Goal: Transaction & Acquisition: Purchase product/service

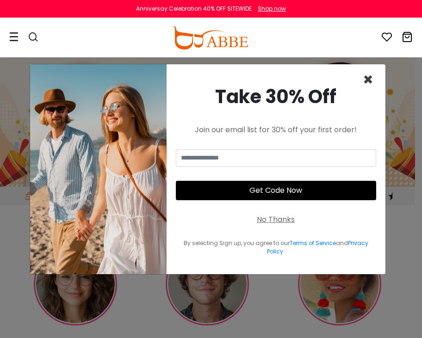
click at [367, 81] on span "×" at bounding box center [368, 80] width 11 height 24
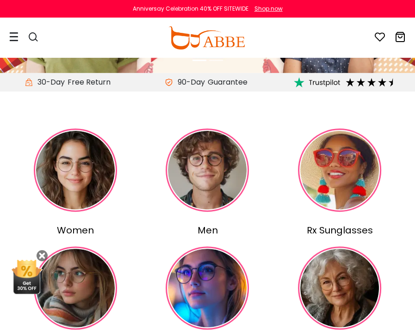
scroll to position [148, 0]
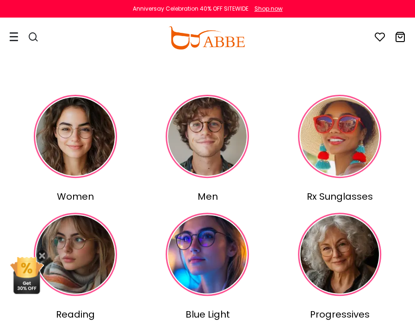
click at [324, 193] on div "Rx Sunglasses" at bounding box center [339, 197] width 129 height 14
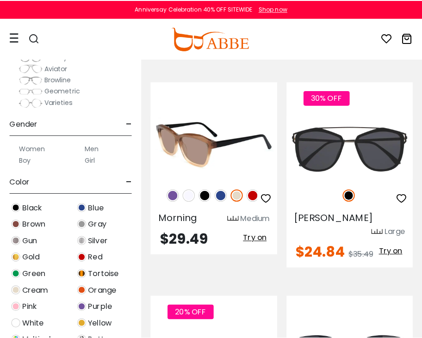
scroll to position [106, 0]
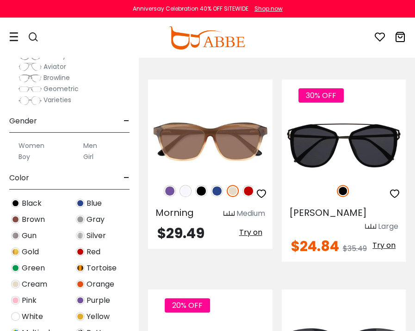
click at [13, 266] on img at bounding box center [15, 268] width 9 height 9
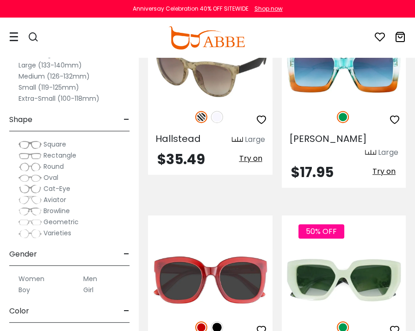
scroll to position [182, 0]
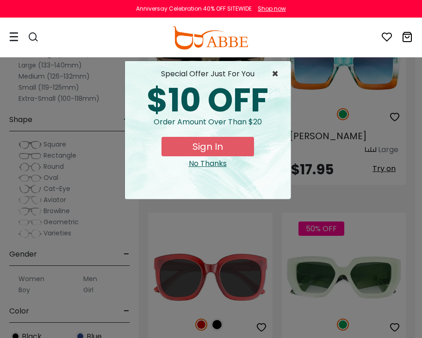
click at [273, 72] on span "×" at bounding box center [278, 73] width 12 height 11
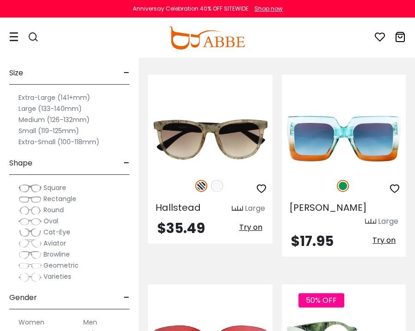
scroll to position [0, 0]
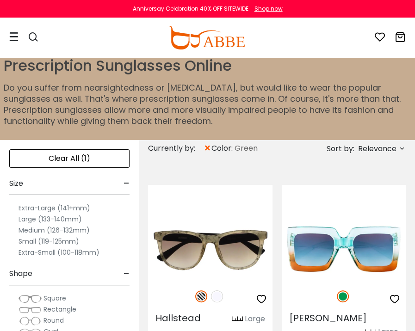
click at [209, 145] on span "×" at bounding box center [208, 148] width 8 height 17
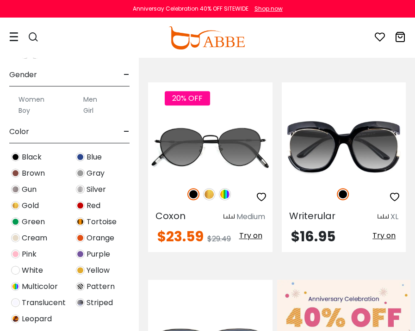
scroll to position [163, 0]
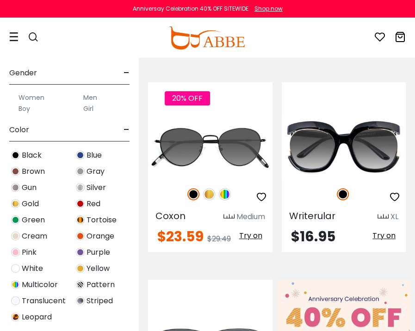
click at [14, 168] on img at bounding box center [15, 171] width 9 height 9
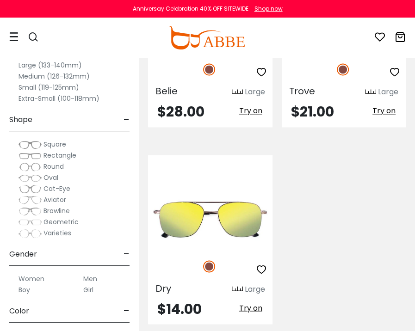
scroll to position [2859, 0]
